Goal: Task Accomplishment & Management: Use online tool/utility

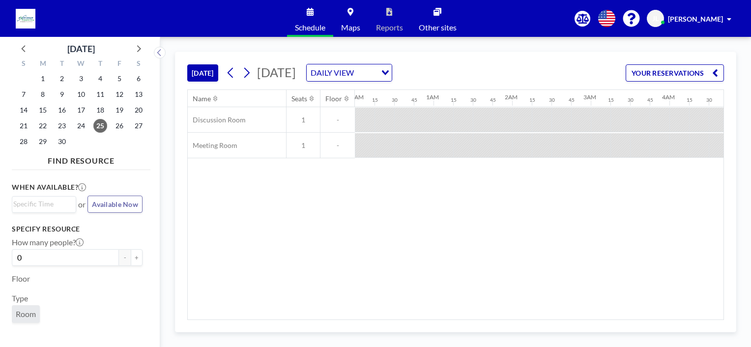
scroll to position [0, 668]
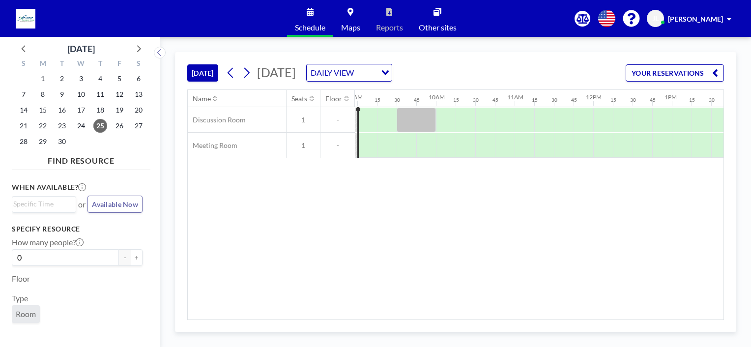
scroll to position [0, 659]
